Goal: Navigation & Orientation: Go to known website

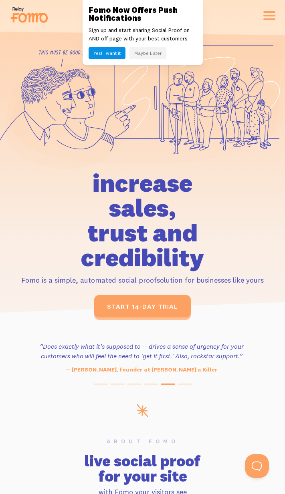
click at [29, 16] on icon at bounding box center [32, 18] width 29 height 10
